Goal: Information Seeking & Learning: Learn about a topic

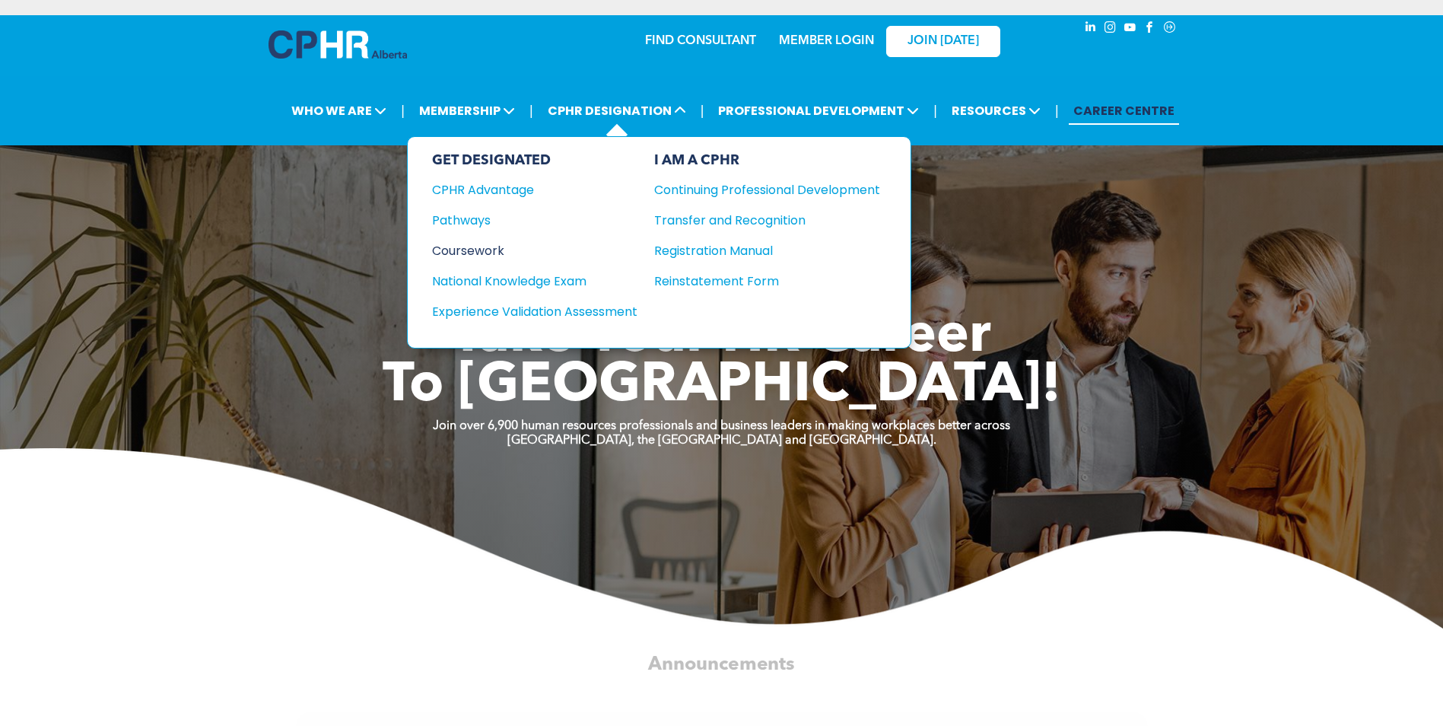
click at [475, 248] on div "Coursework" at bounding box center [524, 250] width 185 height 19
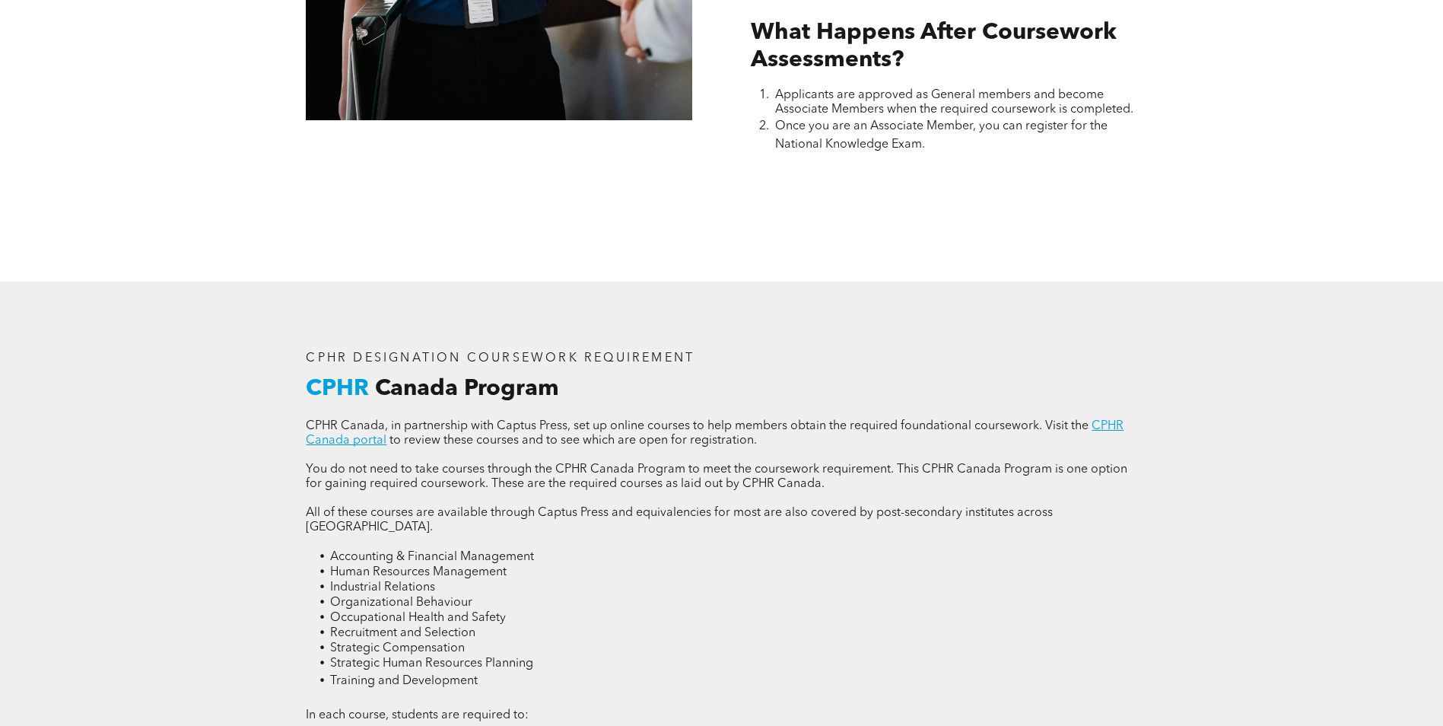
scroll to position [1826, 0]
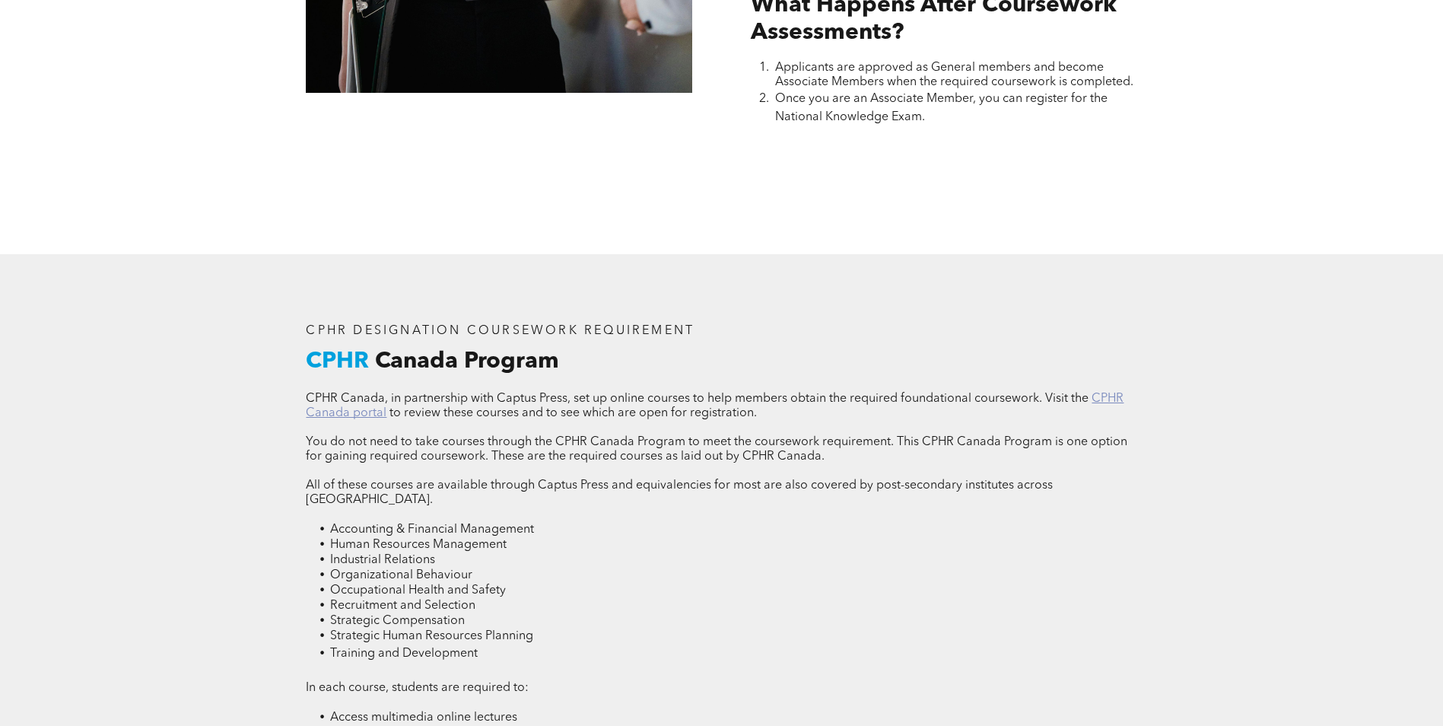
click at [1104, 397] on link "CPHR Canada portal" at bounding box center [715, 406] width 818 height 27
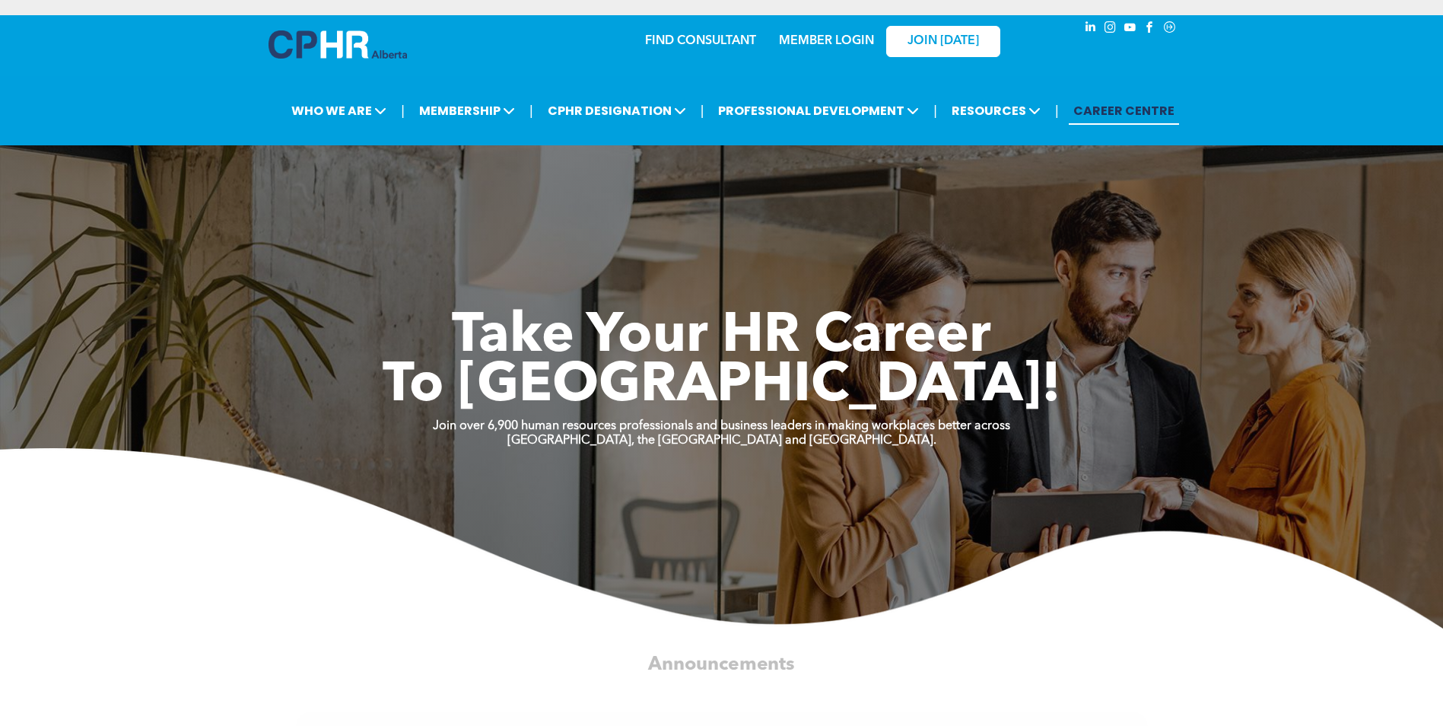
click at [819, 37] on link "MEMBER LOGIN" at bounding box center [826, 41] width 95 height 12
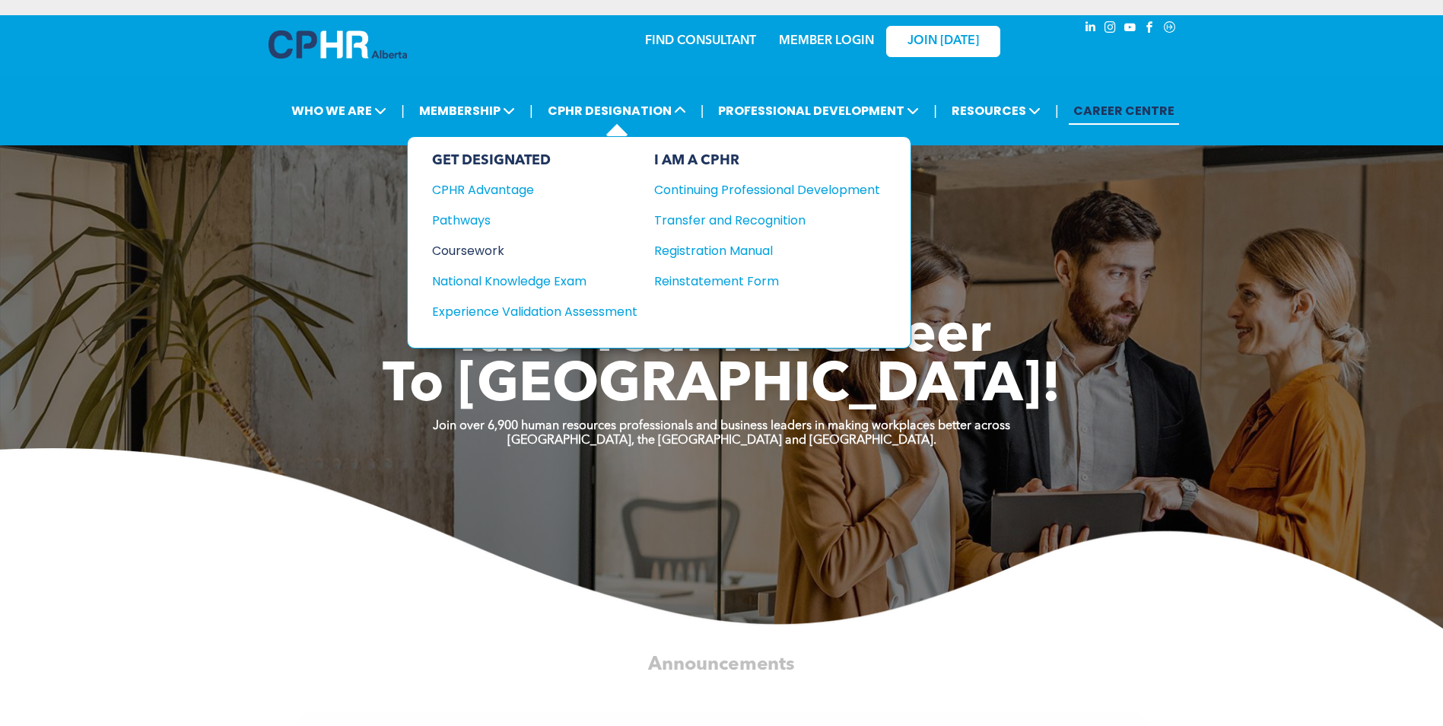
click at [453, 254] on div "Coursework" at bounding box center [524, 250] width 185 height 19
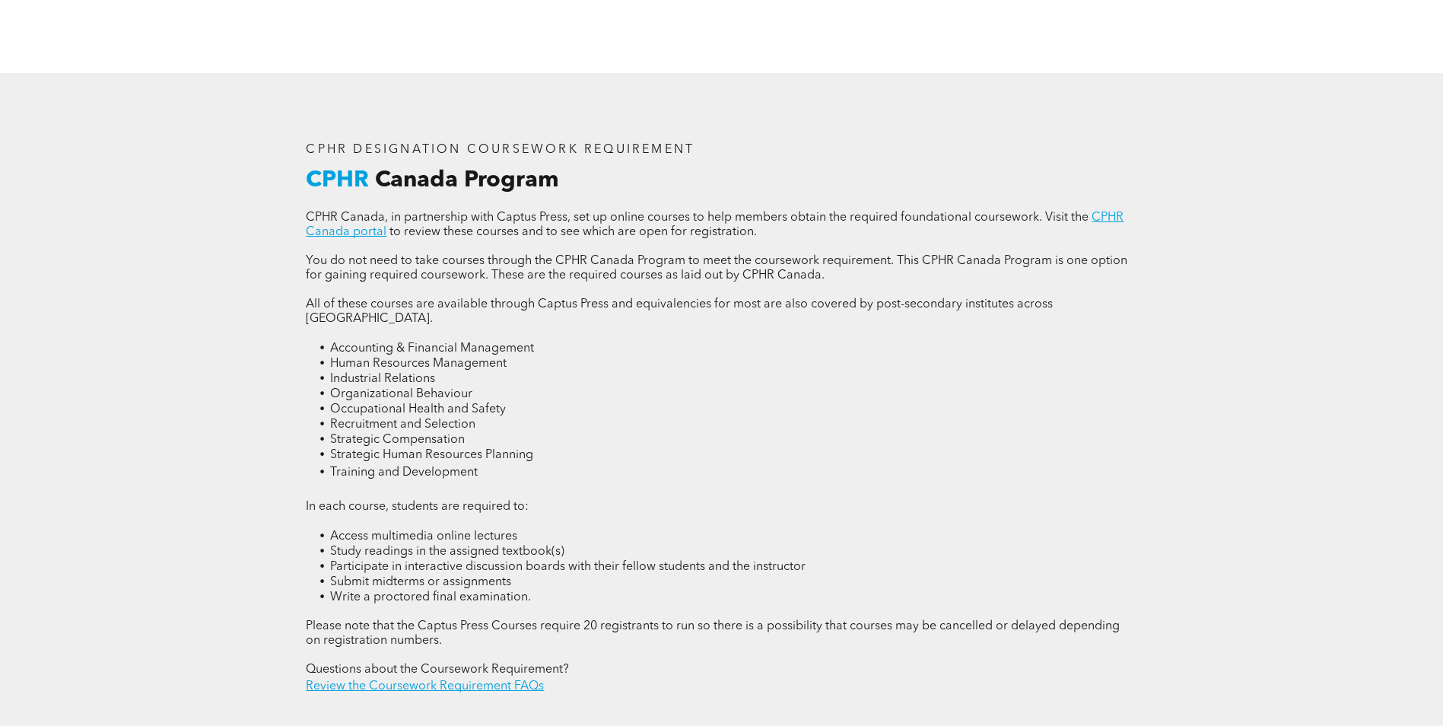
scroll to position [2054, 0]
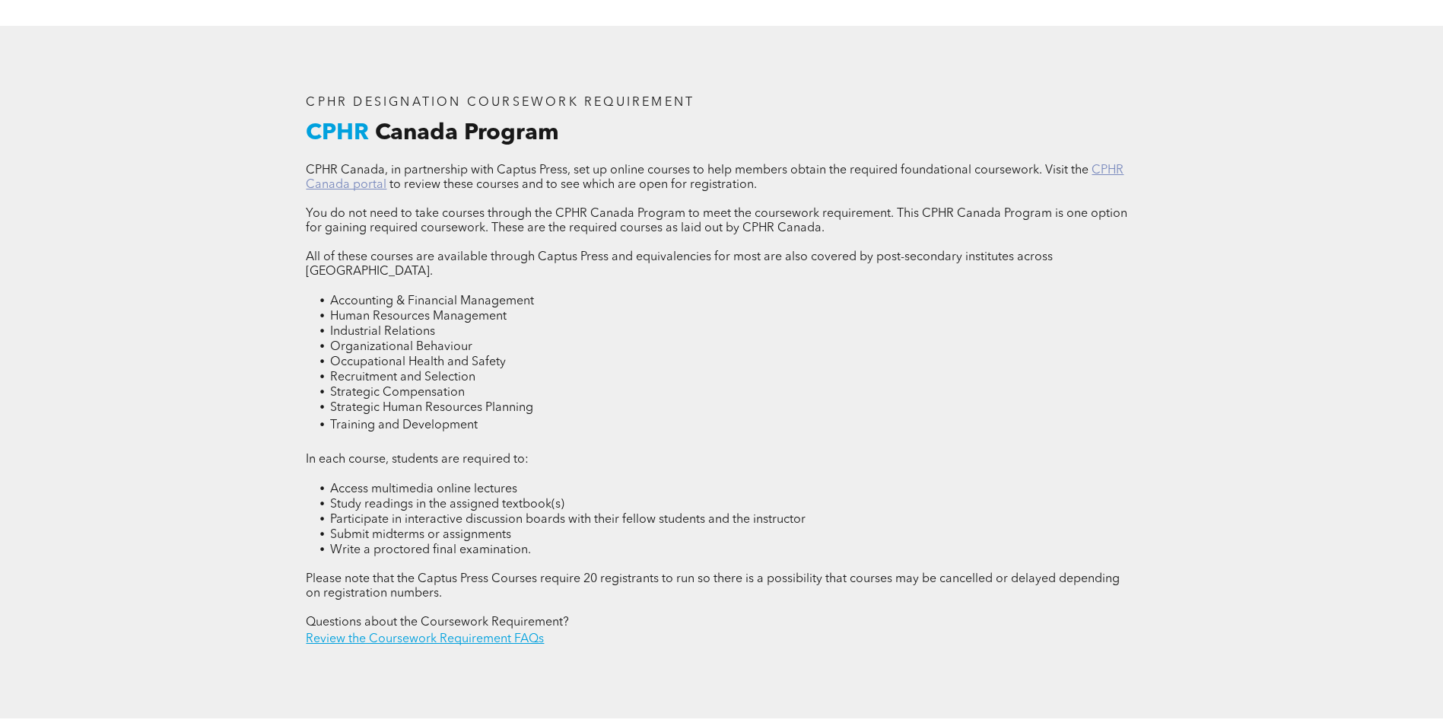
click at [1116, 168] on link "CPHR Canada portal" at bounding box center [715, 177] width 818 height 27
